Goal: Navigation & Orientation: Find specific page/section

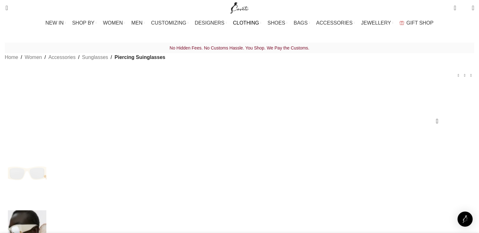
click at [249, 22] on span "CLOTHING" at bounding box center [246, 23] width 26 height 6
